Goal: Find specific page/section: Find specific page/section

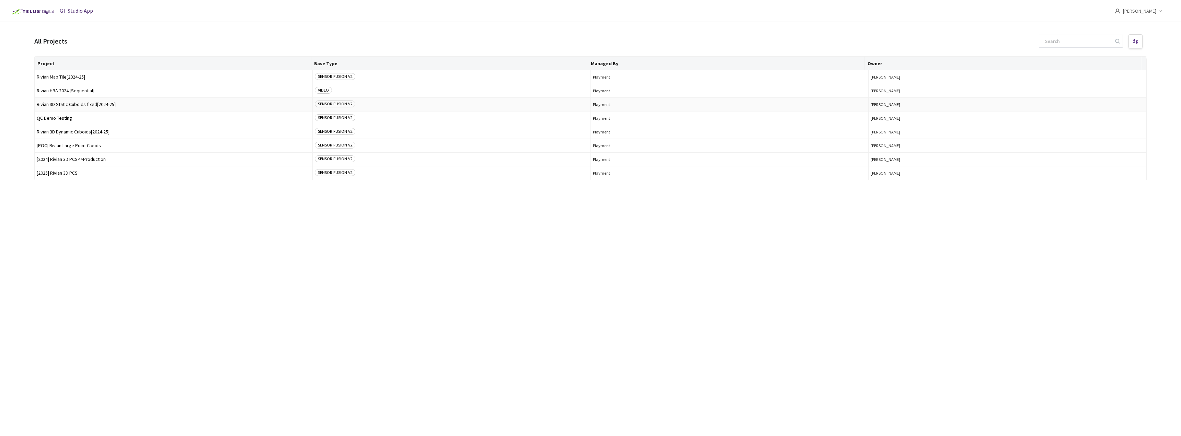
click at [127, 107] on td "Rivian 3D Static Cuboids fixed[2024-25]" at bounding box center [174, 105] width 278 height 14
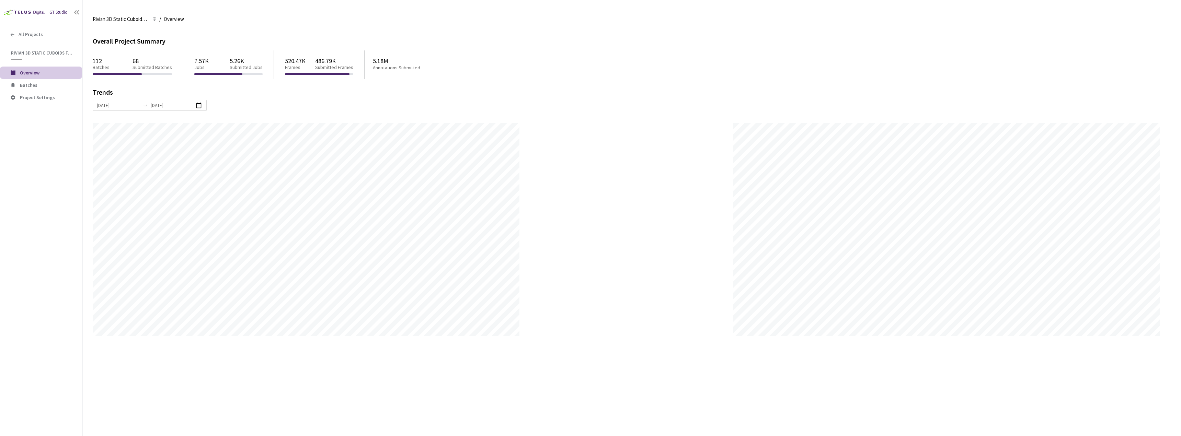
scroll to position [436, 1181]
click at [36, 84] on span "Batches" at bounding box center [48, 85] width 57 height 6
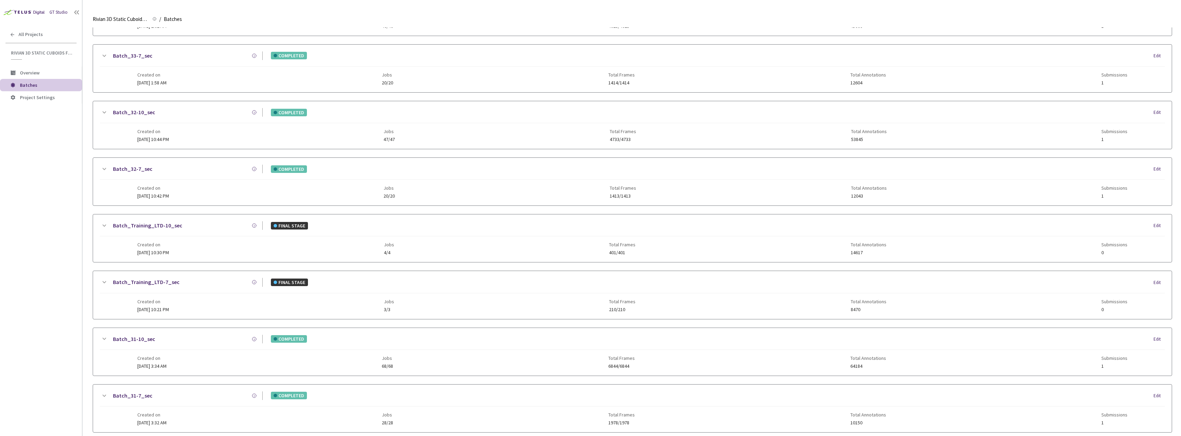
scroll to position [552, 0]
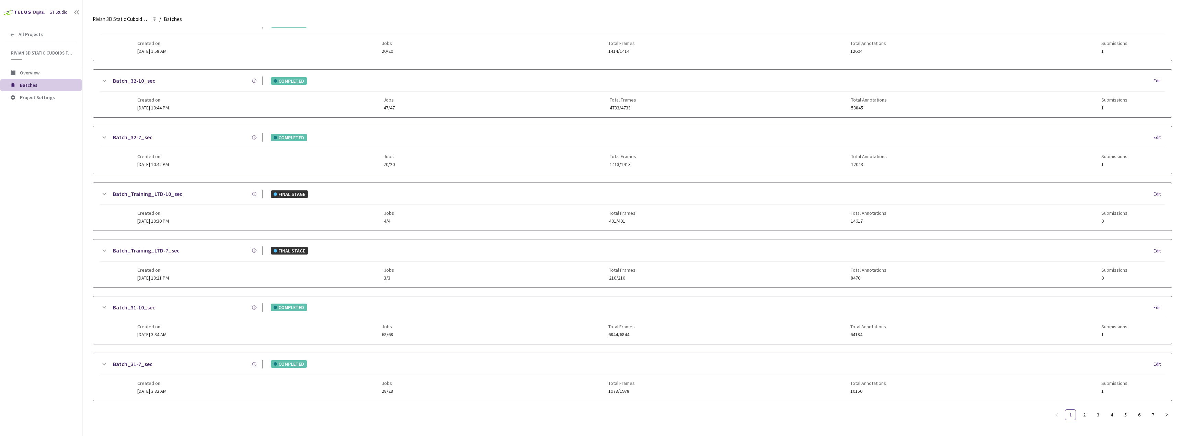
click at [1133, 412] on ul "1 2 3 4 5 6 7" at bounding box center [1111, 414] width 121 height 11
click at [1137, 410] on link "6" at bounding box center [1139, 415] width 10 height 10
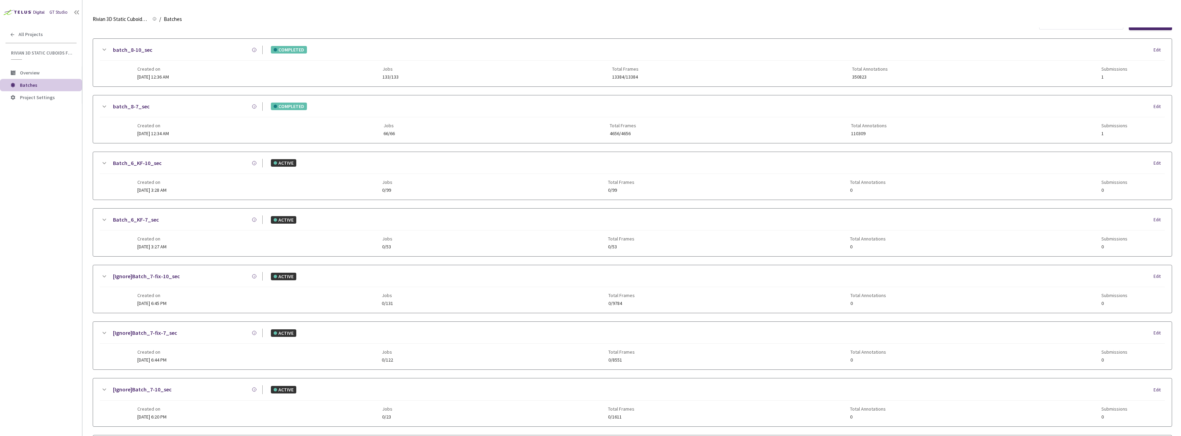
scroll to position [0, 0]
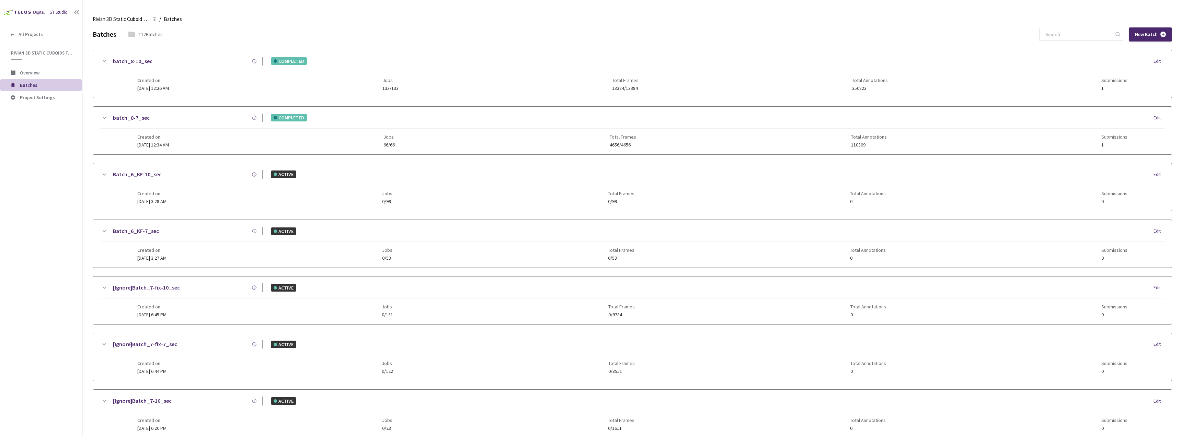
click at [195, 88] on div "Created on 23 Jan, 2025 at 12:36 AM Jobs 133/133 Total Frames 13384/13384 Total…" at bounding box center [632, 81] width 990 height 19
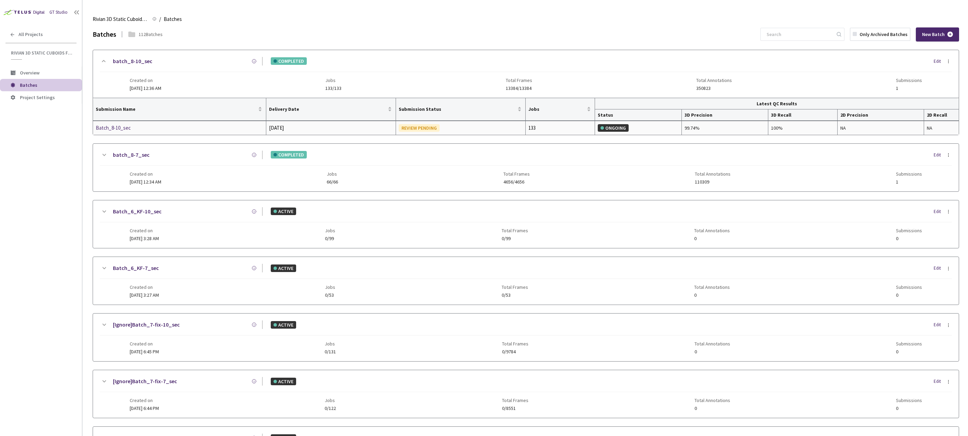
click at [118, 128] on div "Batch_8-10_sec" at bounding box center [132, 128] width 73 height 8
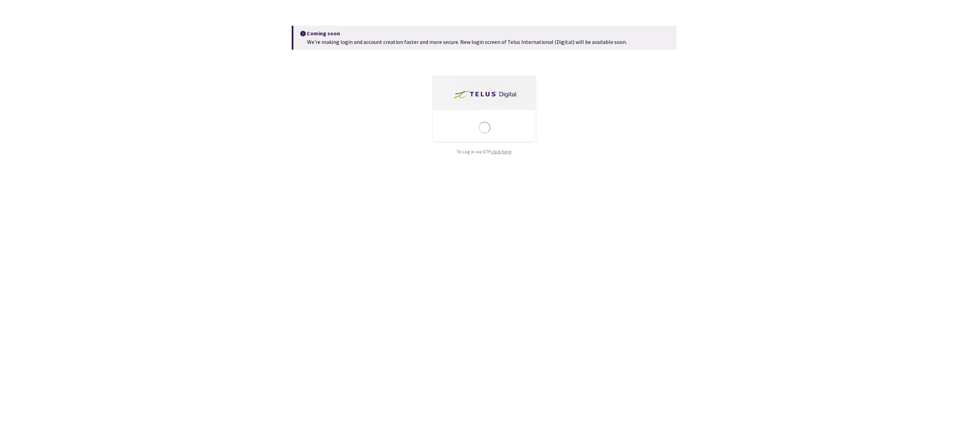
click at [502, 149] on div "click here" at bounding box center [502, 152] width 20 height 8
